Goal: Task Accomplishment & Management: Complete application form

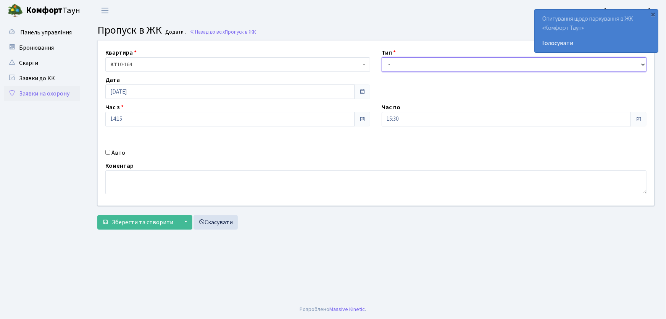
click at [402, 67] on select "- Доставка Таксі Гості Сервіс" at bounding box center [514, 64] width 265 height 15
select select "1"
click at [382, 57] on select "- Доставка Таксі Гості Сервіс" at bounding box center [514, 64] width 265 height 15
drag, startPoint x: 359, startPoint y: 120, endPoint x: 346, endPoint y: 122, distance: 12.4
click at [346, 122] on div "Квартира <b>КТ</b>&nbsp;&nbsp;&nbsp;&nbsp;10-164 КТ 10-164 Тип - Доставка Таксі…" at bounding box center [376, 122] width 568 height 165
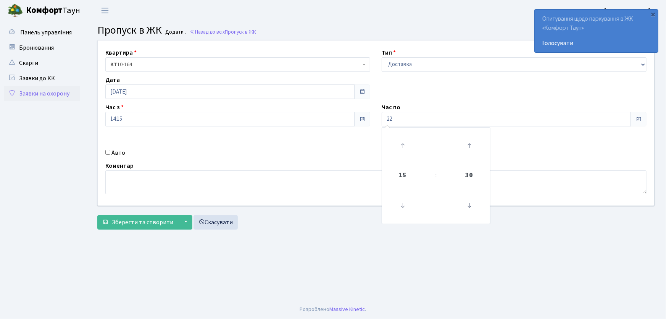
type input "22:00"
click at [109, 152] on input "Авто" at bounding box center [107, 152] width 5 height 5
checkbox input "true"
type input "АТ2281АО"
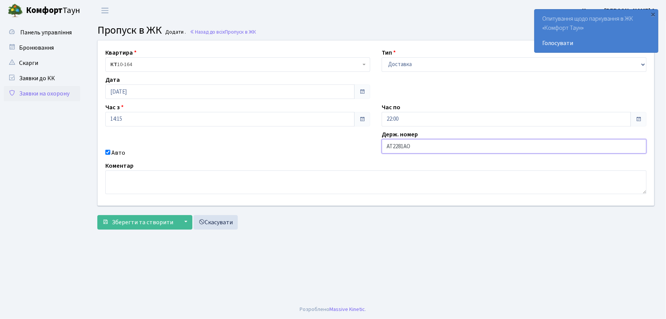
click at [97, 215] on button "Зберегти та створити" at bounding box center [137, 222] width 81 height 15
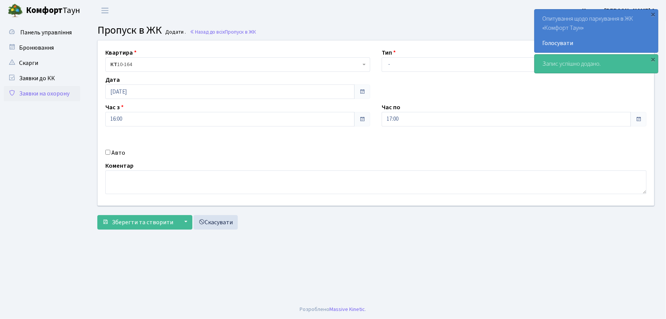
click at [62, 95] on link "Заявки на охорону" at bounding box center [42, 93] width 76 height 15
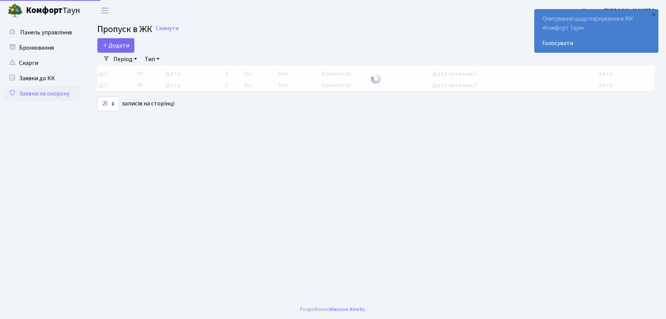
select select "25"
